Goal: Information Seeking & Learning: Compare options

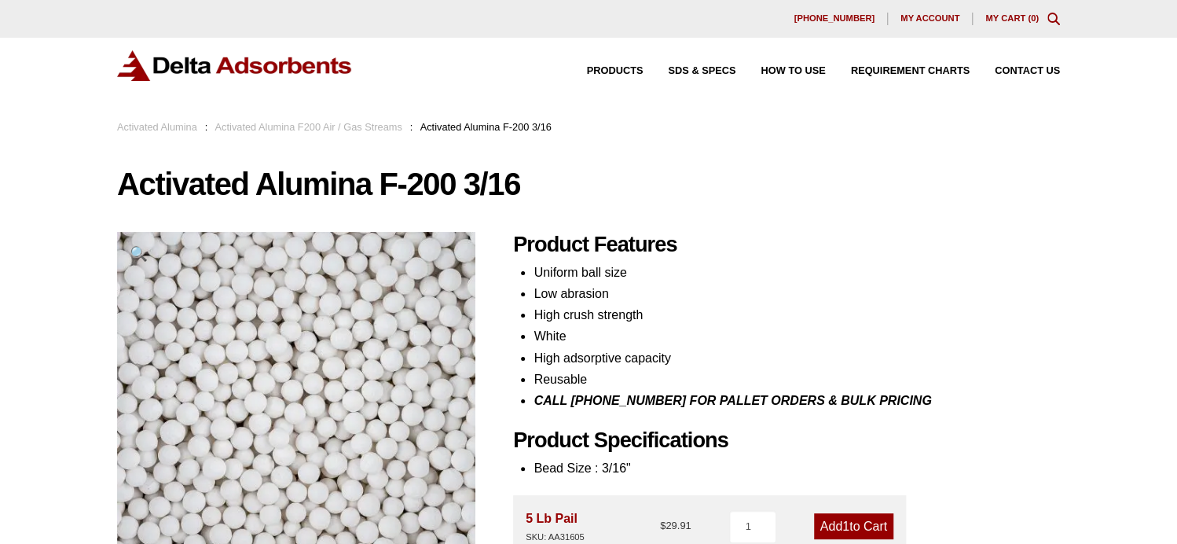
click at [299, 127] on link "Activated Alumina F200 Air / Gas Streams" at bounding box center [308, 127] width 187 height 12
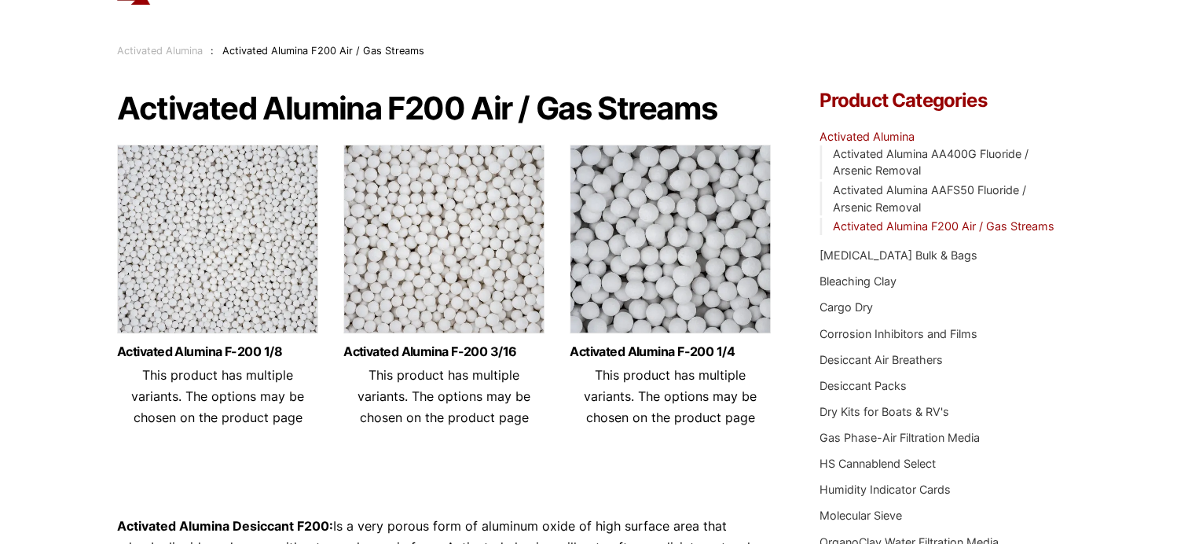
scroll to position [79, 0]
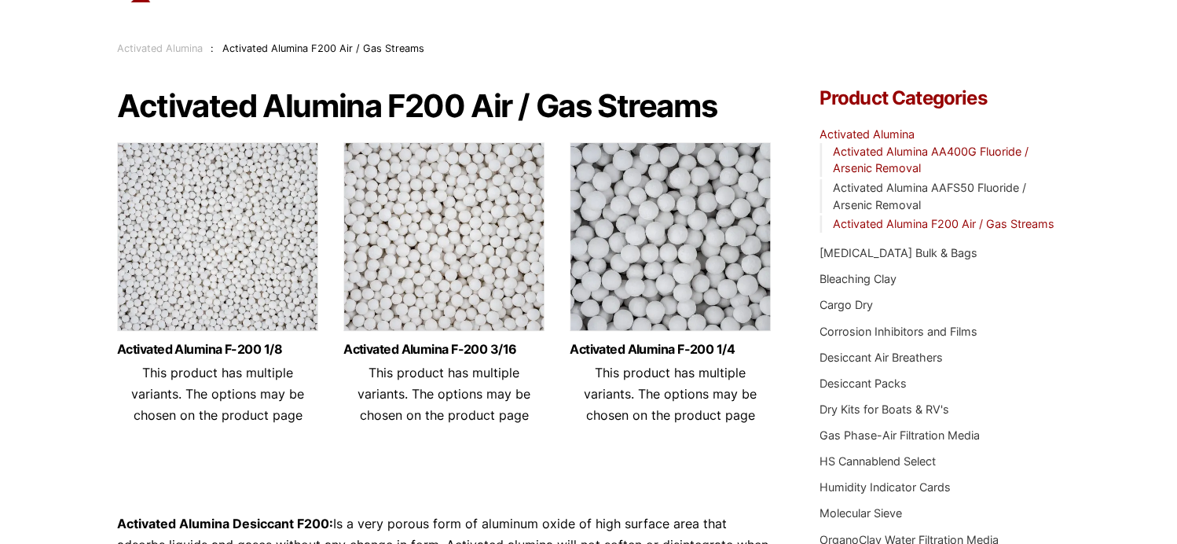
click at [882, 148] on link "Activated Alumina AA400G Fluoride / Arsenic Removal" at bounding box center [931, 160] width 196 height 31
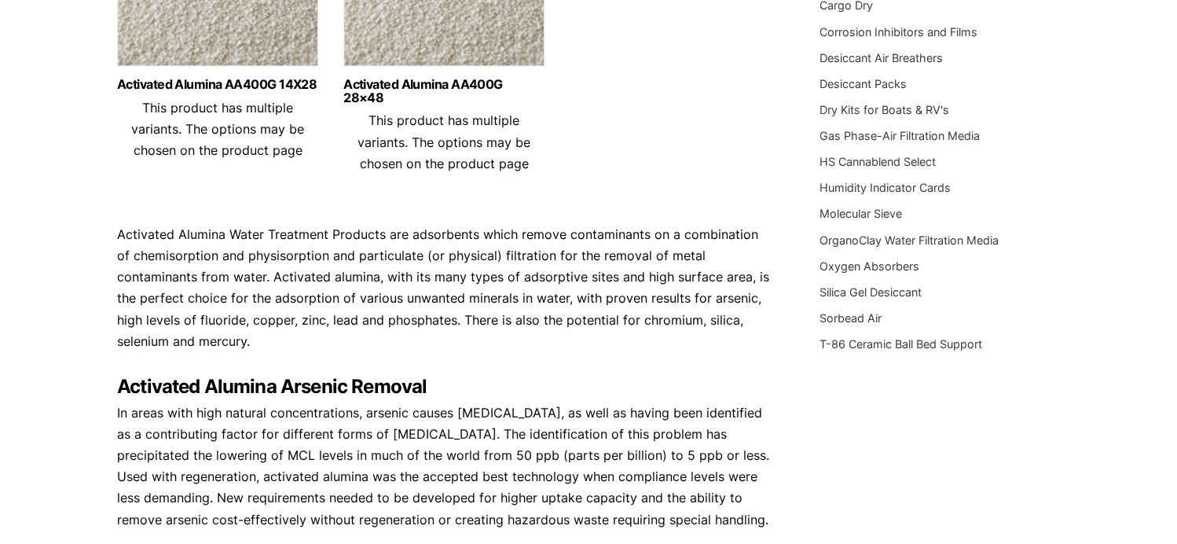
scroll to position [393, 0]
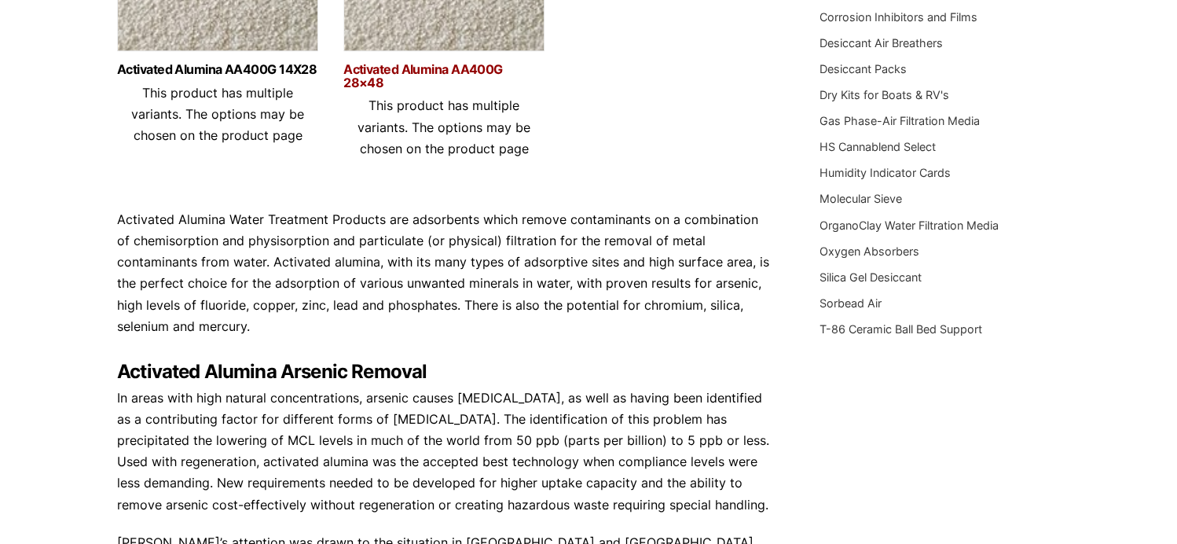
click at [419, 67] on link "Activated Alumina AA400G 28×48" at bounding box center [443, 76] width 201 height 27
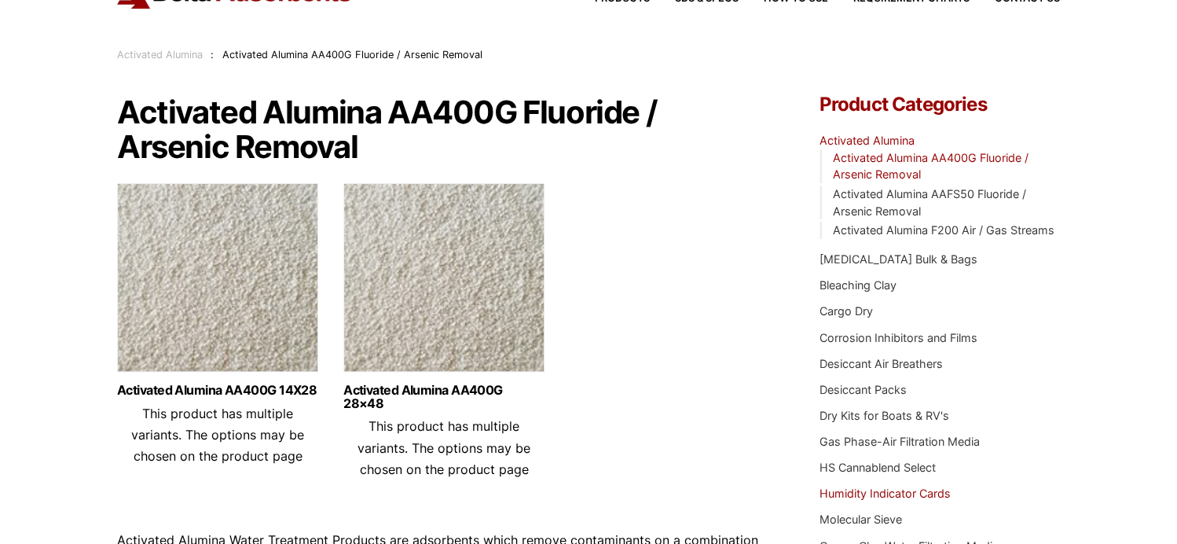
scroll to position [0, 0]
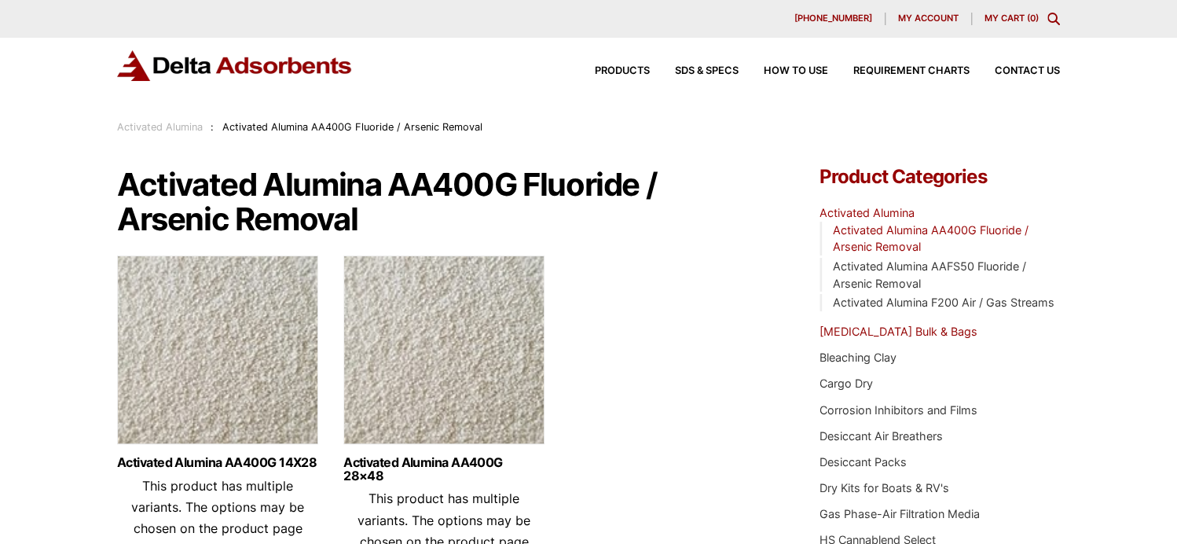
click at [873, 330] on link "[MEDICAL_DATA] Bulk & Bags" at bounding box center [899, 331] width 158 height 13
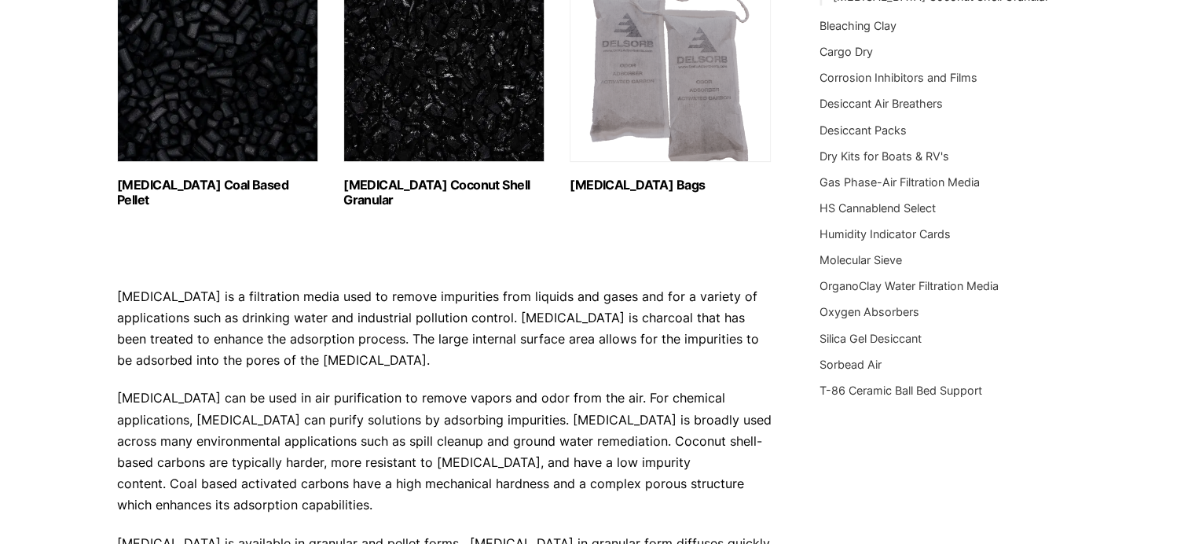
scroll to position [157, 0]
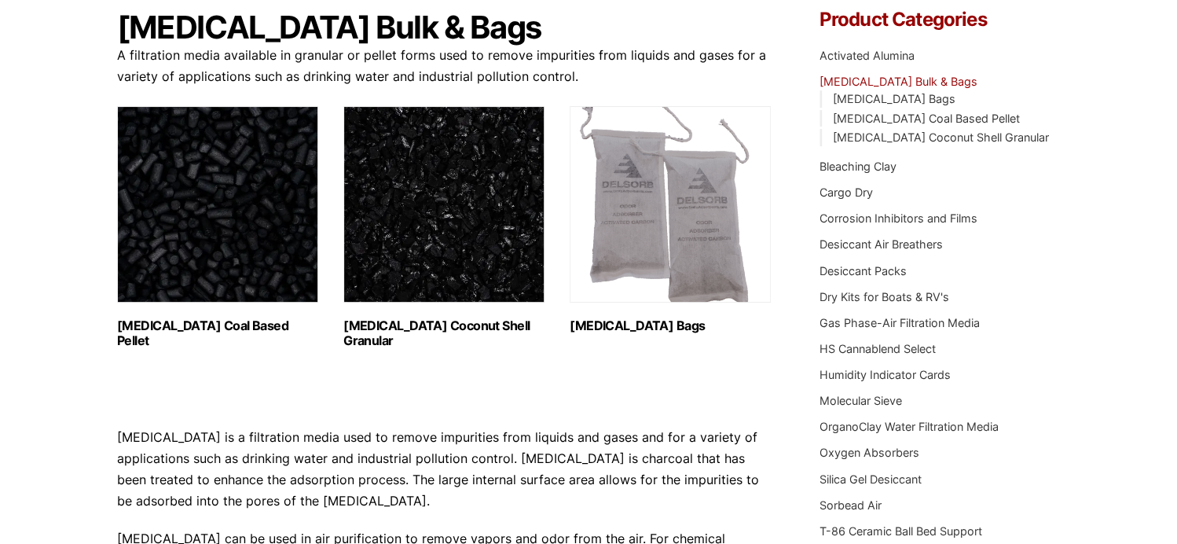
click at [244, 330] on h2 "Activated Carbon Coal Based Pellet (1)" at bounding box center [217, 333] width 201 height 30
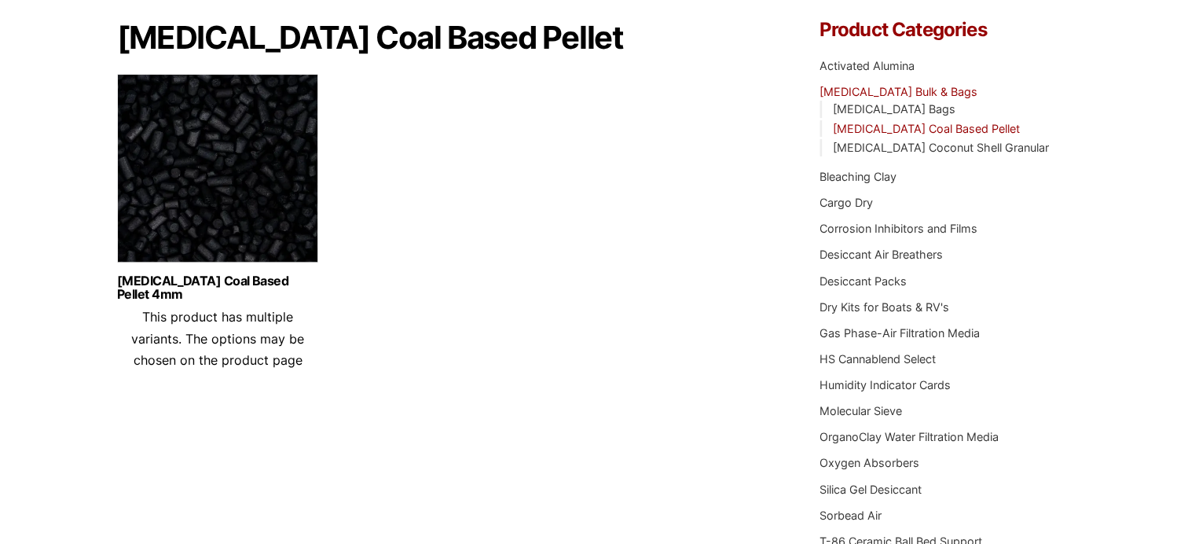
scroll to position [157, 0]
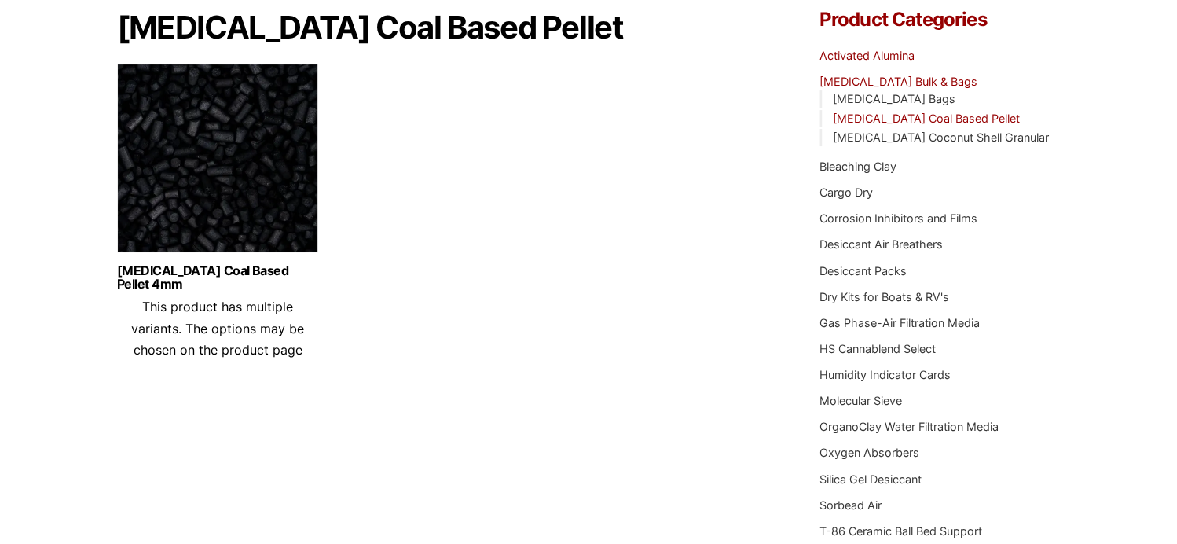
click at [889, 51] on link "Activated Alumina" at bounding box center [867, 55] width 95 height 13
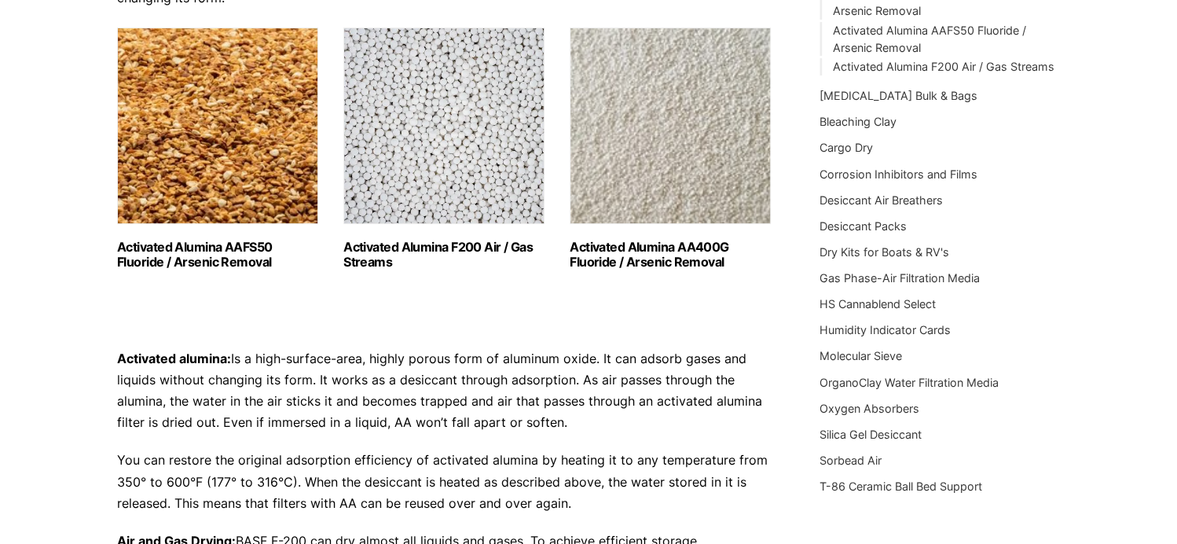
scroll to position [79, 0]
